Goal: Information Seeking & Learning: Learn about a topic

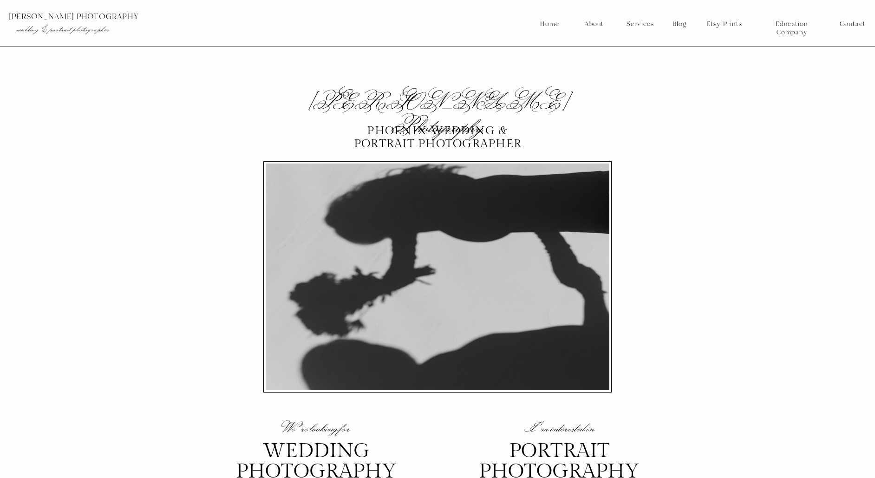
click at [684, 21] on nav "Blog" at bounding box center [679, 24] width 20 height 8
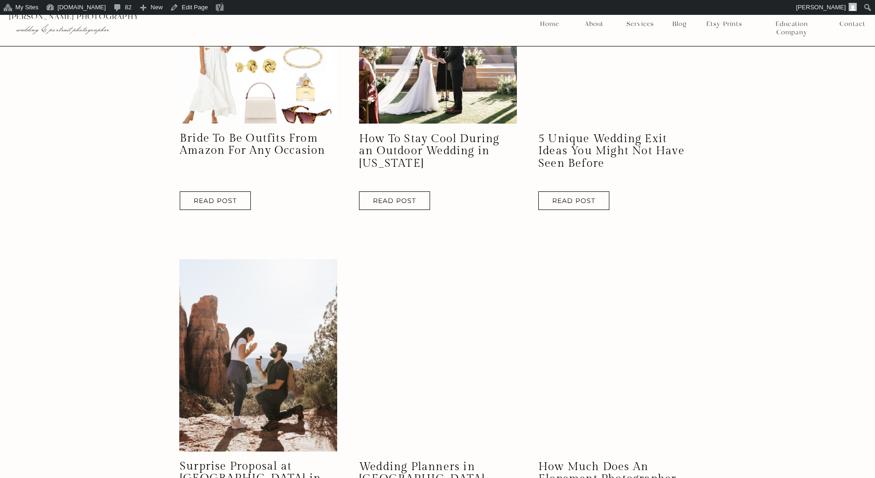
scroll to position [1683, 0]
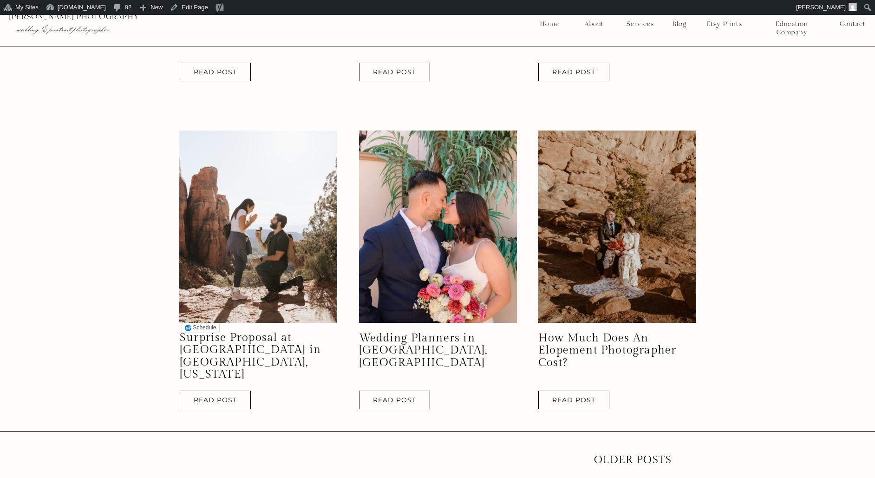
click at [299, 270] on img at bounding box center [258, 227] width 158 height 192
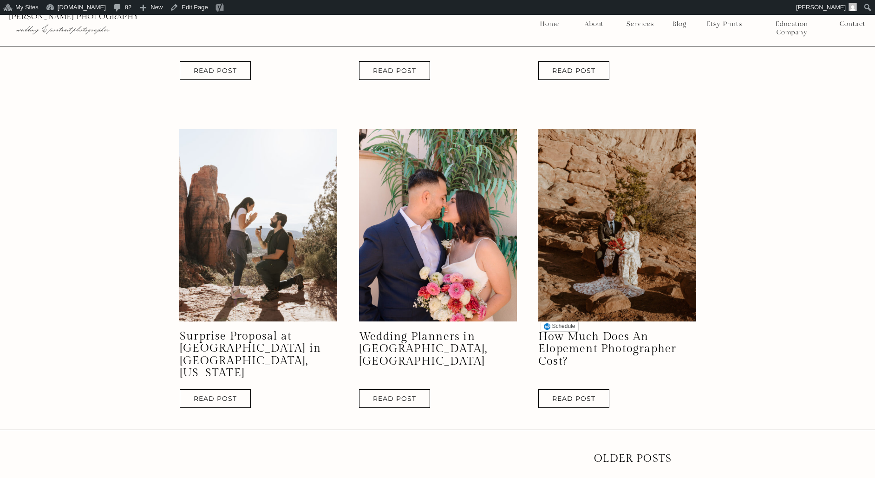
scroll to position [1685, 0]
click at [216, 395] on nav "Read Post" at bounding box center [215, 398] width 58 height 6
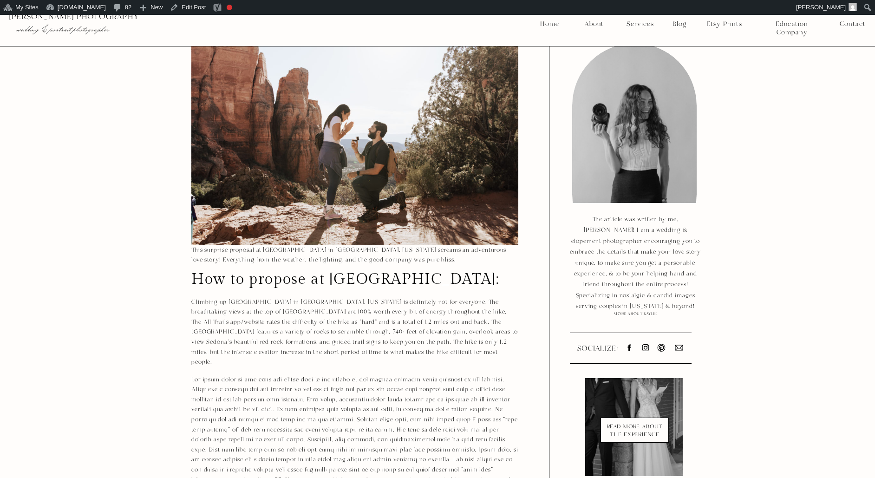
scroll to position [529, 0]
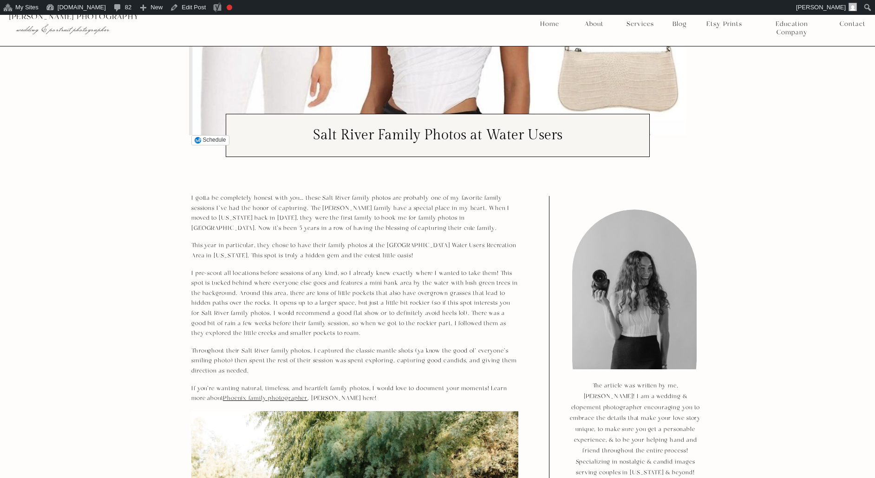
scroll to position [140, 0]
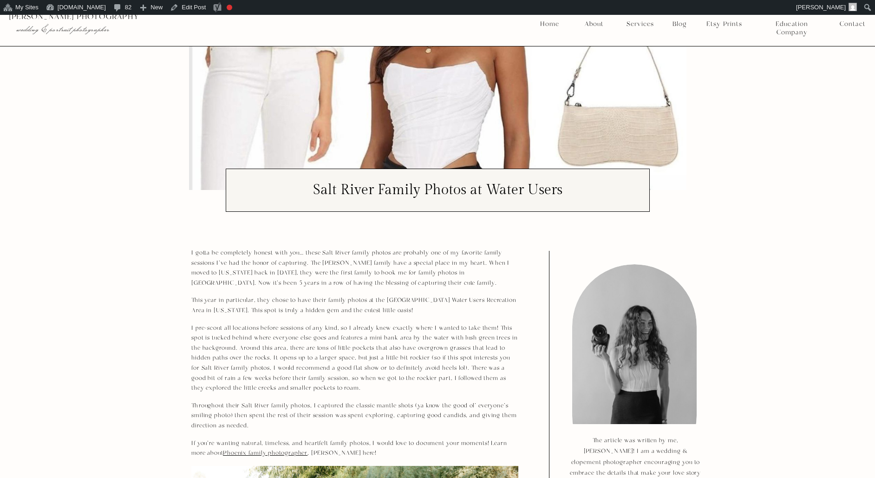
click at [431, 188] on h1 "Salt River Family Photos at Water Users" at bounding box center [438, 190] width 410 height 14
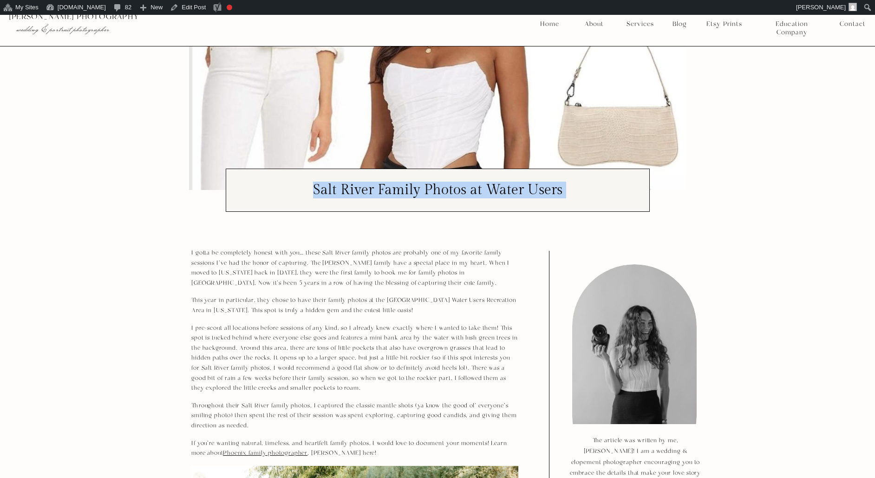
click at [431, 188] on h1 "Salt River Family Photos at Water Users" at bounding box center [438, 190] width 410 height 14
copy div "Salt River Family Photos at Water Users"
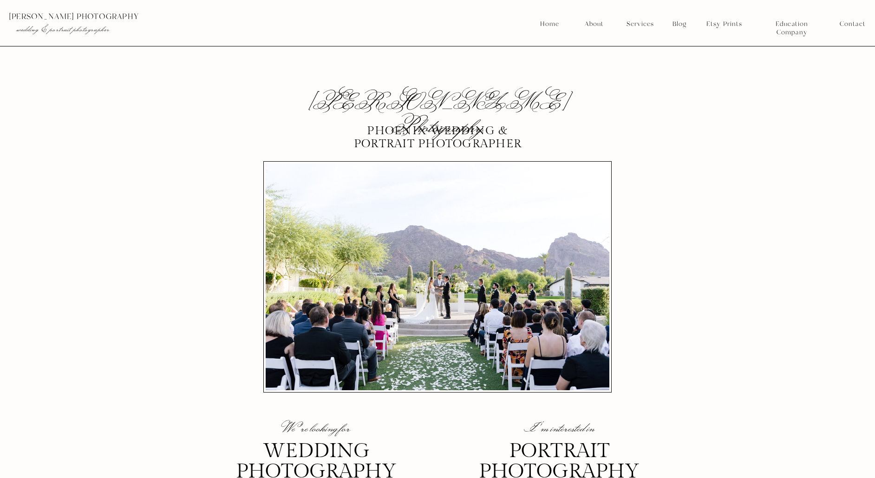
click at [681, 24] on nav "Blog" at bounding box center [679, 24] width 20 height 8
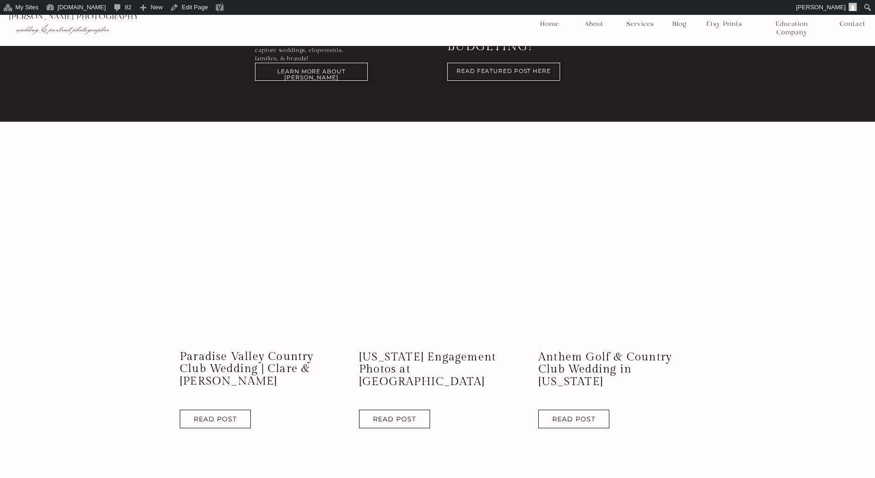
scroll to position [782, 0]
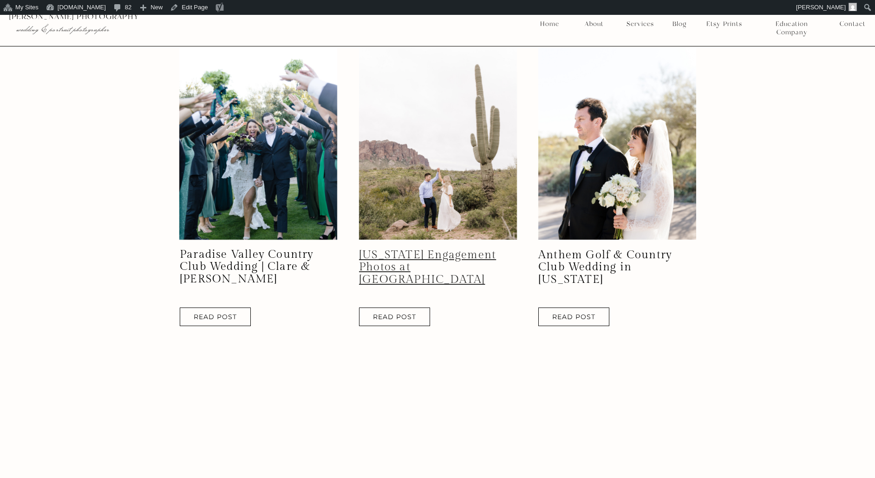
click at [425, 257] on link "[US_STATE] Engagement Photos at [GEOGRAPHIC_DATA]" at bounding box center [427, 267] width 137 height 38
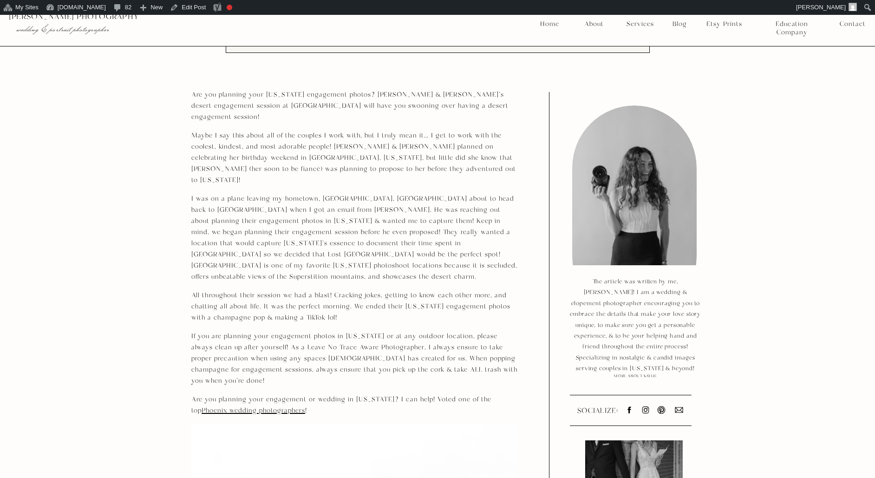
scroll to position [284, 0]
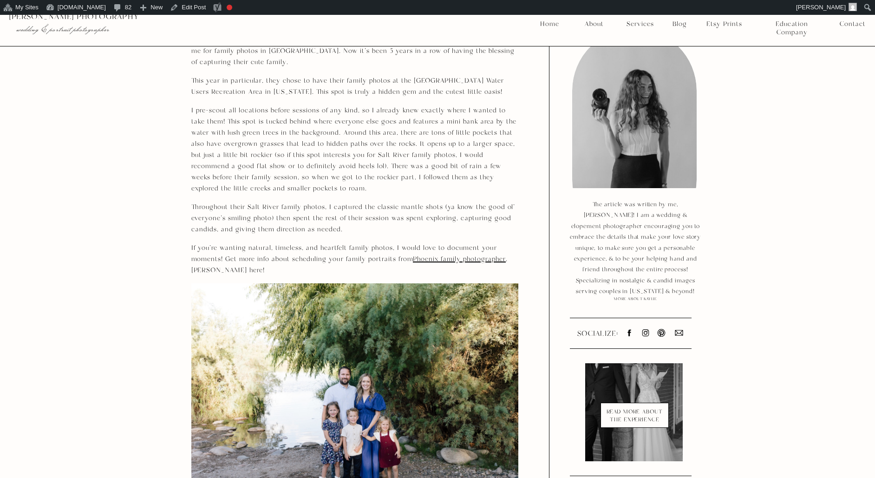
scroll to position [144, 0]
